Goal: Find specific page/section: Find specific page/section

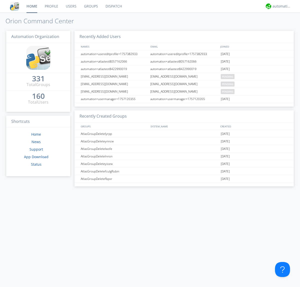
click at [91, 6] on link "Groups" at bounding box center [91, 6] width 22 height 13
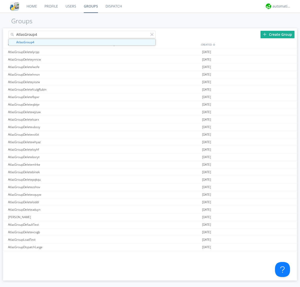
type input "AtlasGroup4"
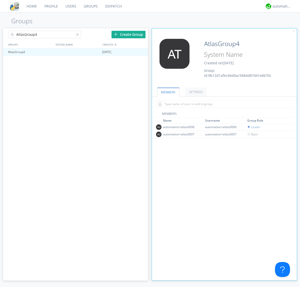
click at [195, 92] on link "SETTINGS" at bounding box center [196, 92] width 22 height 9
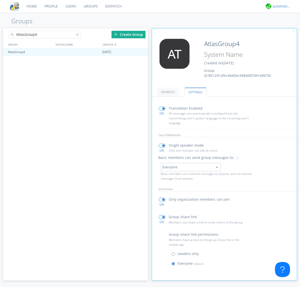
click at [281, 6] on div "automation+atlas" at bounding box center [282, 6] width 19 height 5
